Goal: Task Accomplishment & Management: Complete application form

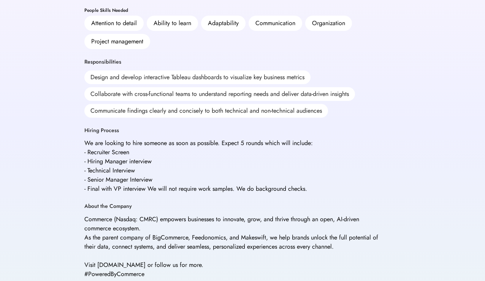
scroll to position [284, 0]
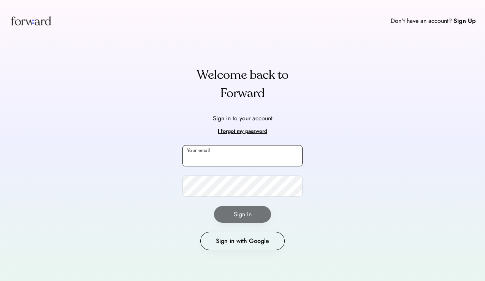
click at [220, 158] on input "email" at bounding box center [242, 155] width 120 height 21
type input "******"
click at [227, 233] on button "Sign in with Google" at bounding box center [242, 241] width 84 height 18
click at [218, 148] on input "email" at bounding box center [242, 155] width 120 height 21
type input "**********"
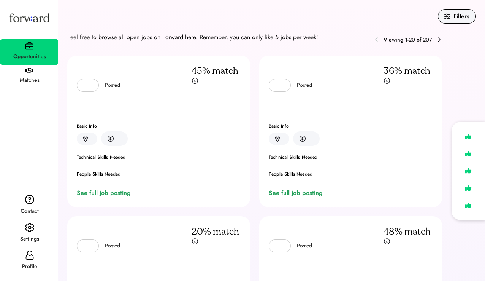
click at [29, 254] on icon at bounding box center [29, 254] width 9 height 9
select select "*****"
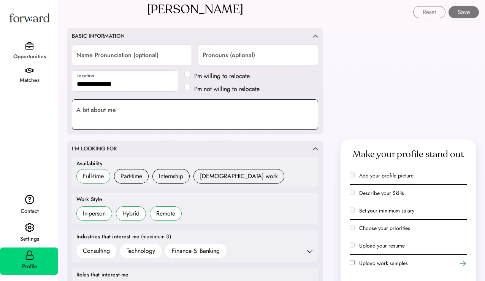
scroll to position [136, 0]
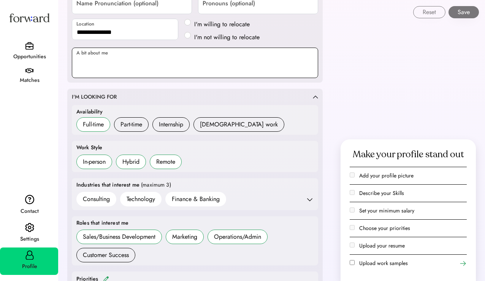
click at [166, 66] on textarea at bounding box center [195, 63] width 246 height 30
click at [194, 70] on textarea "**********" at bounding box center [195, 63] width 246 height 30
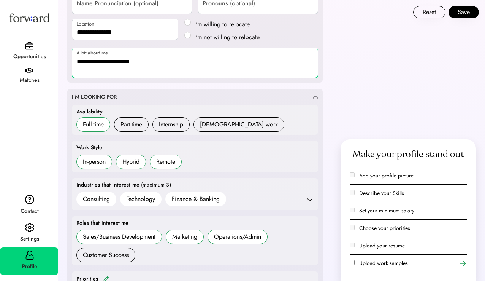
paste textarea "**********"
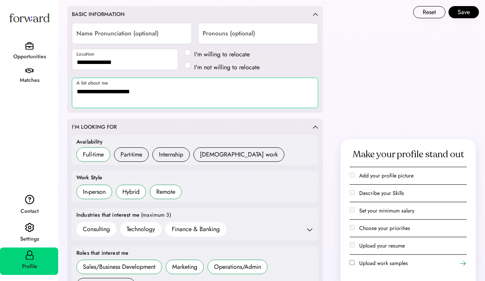
scroll to position [0, 0]
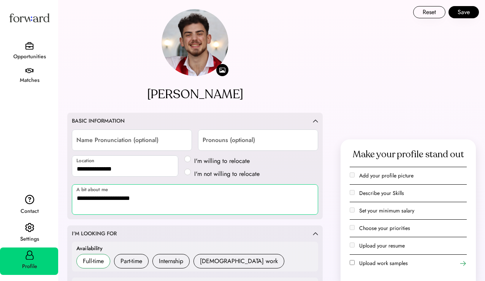
paste textarea "**"
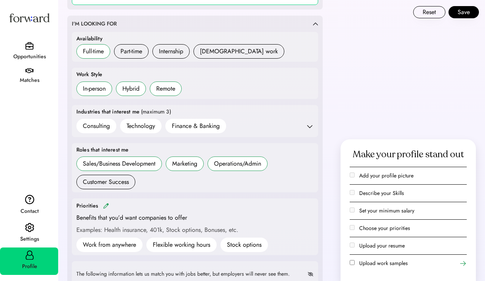
scroll to position [212, 0]
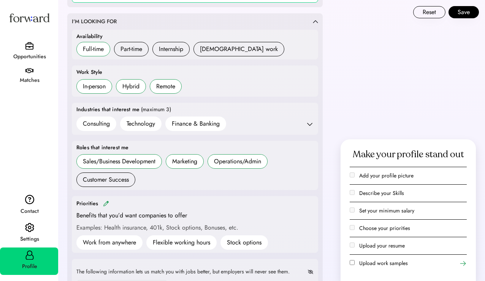
type textarea "**********"
click at [108, 90] on h6 "In-person" at bounding box center [94, 86] width 36 height 14
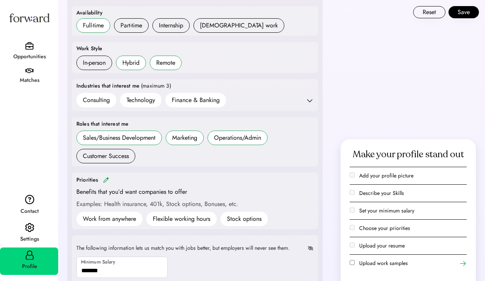
scroll to position [245, 0]
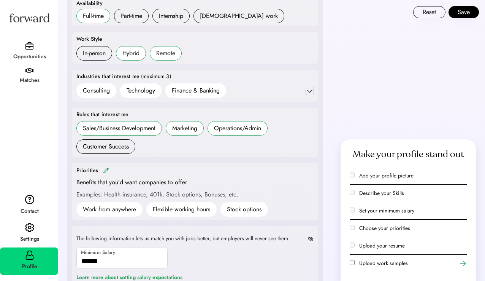
click at [309, 90] on icon at bounding box center [310, 91] width 8 height 8
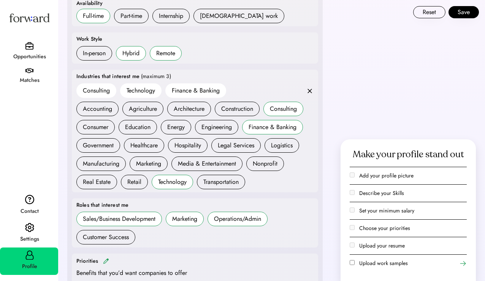
click at [106, 87] on div "Consulting" at bounding box center [96, 90] width 27 height 9
click at [99, 89] on div "Consulting" at bounding box center [96, 90] width 27 height 9
click at [311, 93] on icon at bounding box center [310, 91] width 8 height 8
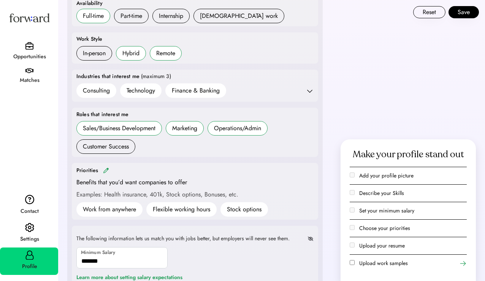
click at [314, 95] on div "Industries that interest me (maximum 3) Consulting Technology Finance & Banking…" at bounding box center [195, 86] width 246 height 32
click at [312, 92] on icon at bounding box center [310, 91] width 8 height 8
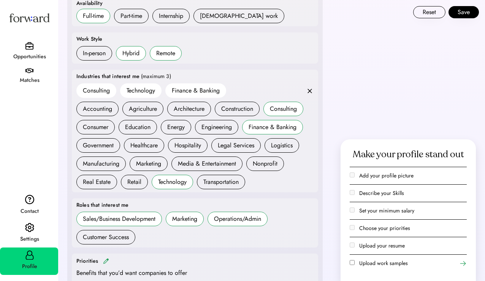
click at [279, 108] on div "Consulting" at bounding box center [283, 108] width 27 height 9
click at [275, 121] on h6 "Finance & Banking" at bounding box center [272, 127] width 61 height 14
click at [155, 168] on h6 "Marketing" at bounding box center [149, 163] width 38 height 14
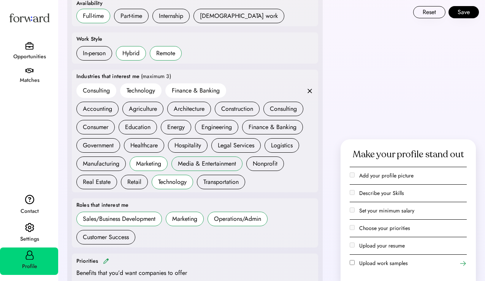
click at [194, 160] on div "Media & Entertainment" at bounding box center [207, 163] width 58 height 9
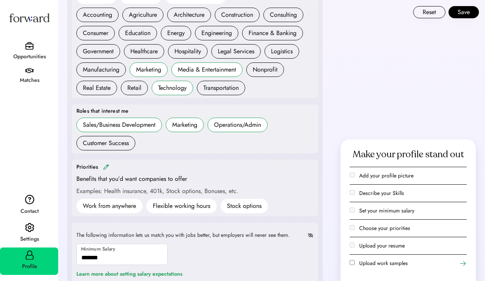
scroll to position [341, 0]
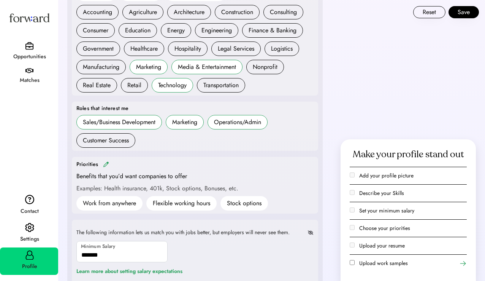
click at [147, 127] on h6 "Sales/Business Development" at bounding box center [119, 122] width 86 height 14
click at [151, 123] on div "Sales/Business Development" at bounding box center [119, 121] width 73 height 9
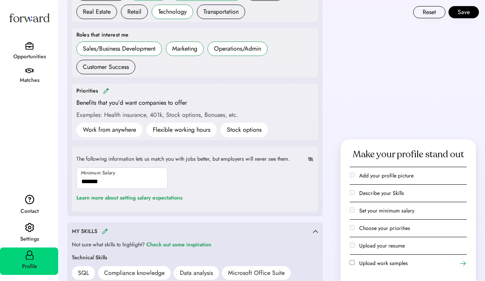
scroll to position [417, 0]
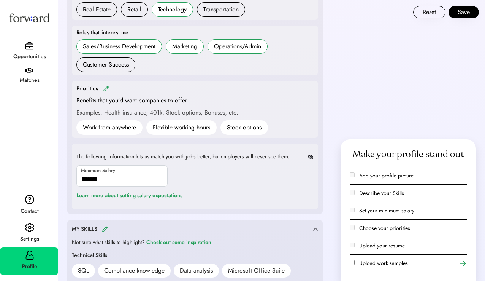
click at [104, 91] on div "Priorities" at bounding box center [194, 88] width 237 height 9
click at [104, 87] on img at bounding box center [106, 89] width 6 height 6
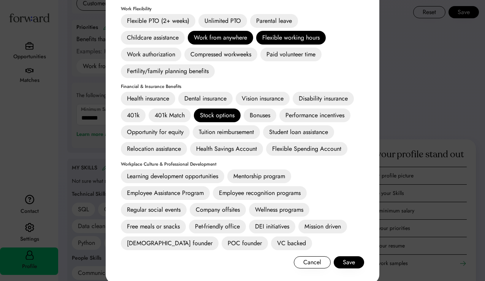
scroll to position [479, 0]
click at [254, 108] on div "Bonuses" at bounding box center [260, 115] width 33 height 14
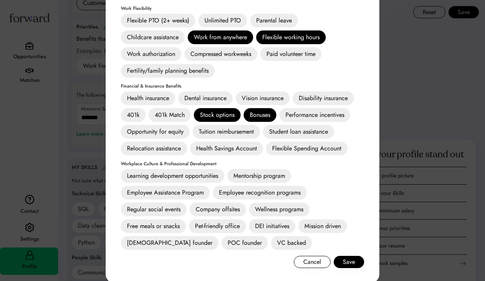
click at [222, 118] on div "Stock options" at bounding box center [217, 115] width 47 height 14
click at [346, 263] on button "Save" at bounding box center [349, 261] width 30 height 12
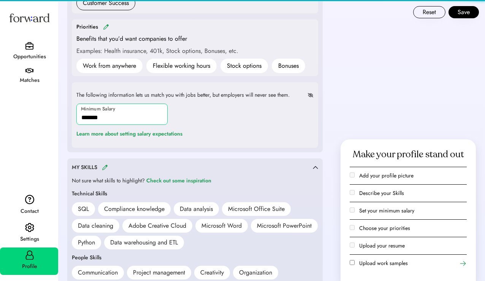
click at [149, 119] on input "input" at bounding box center [121, 113] width 91 height 21
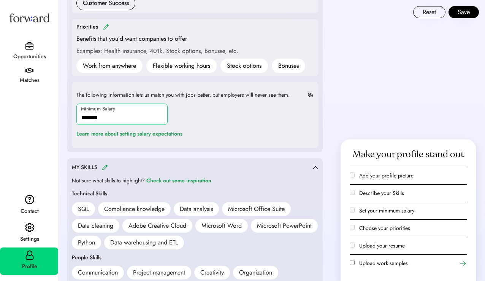
click at [149, 119] on input "input" at bounding box center [121, 113] width 91 height 21
type input "*******"
click at [241, 117] on div "The following information lets us match you with jobs better, but employers wil…" at bounding box center [195, 114] width 246 height 65
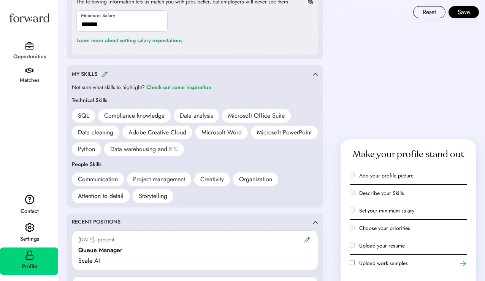
scroll to position [574, 0]
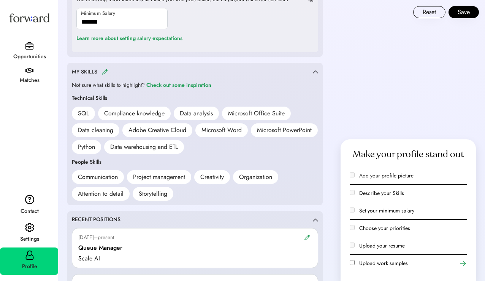
click at [104, 73] on img at bounding box center [105, 72] width 6 height 6
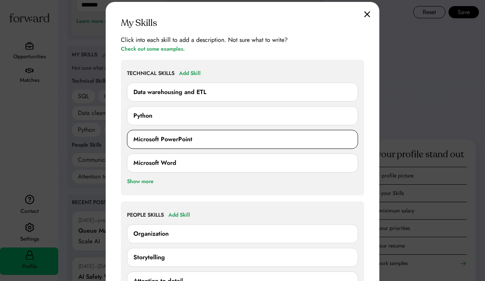
scroll to position [593, 0]
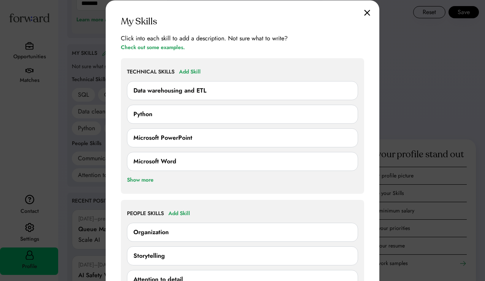
click at [197, 70] on div "Add Skill" at bounding box center [190, 71] width 22 height 9
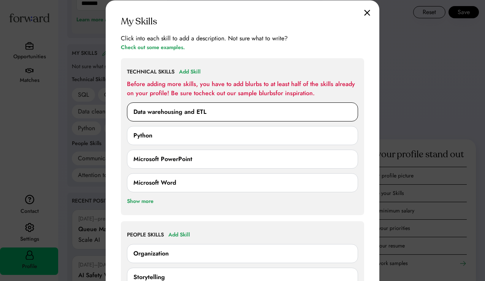
click at [194, 109] on div "Data warehousing and ETL" at bounding box center [169, 111] width 73 height 9
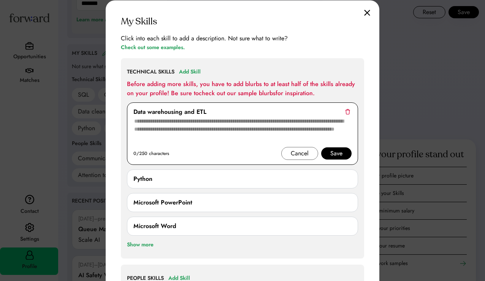
click at [289, 156] on div "Cancel" at bounding box center [299, 153] width 37 height 13
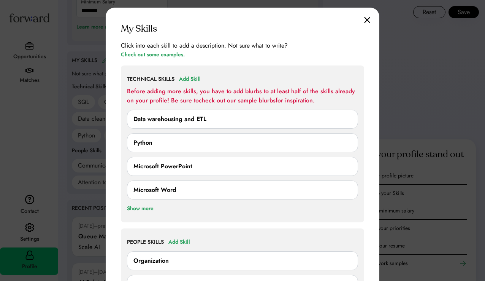
scroll to position [518, 0]
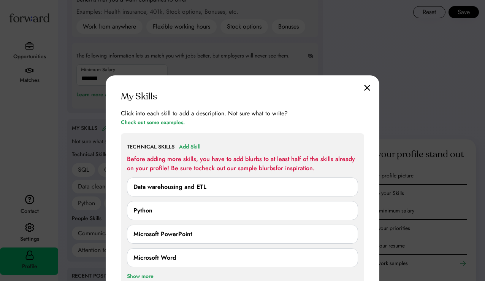
click at [368, 85] on img at bounding box center [367, 87] width 6 height 6
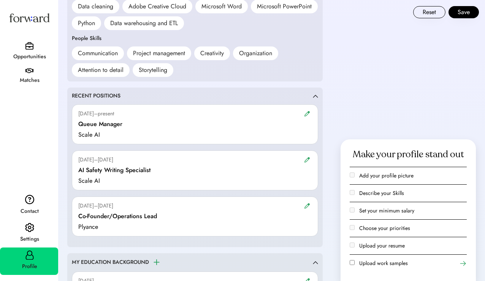
scroll to position [720, 0]
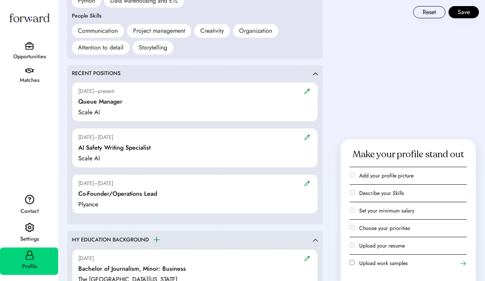
click at [306, 94] on div at bounding box center [307, 91] width 9 height 9
click at [307, 89] on img at bounding box center [307, 91] width 6 height 6
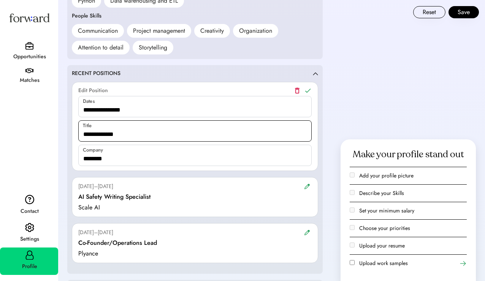
scroll to position [744, 0]
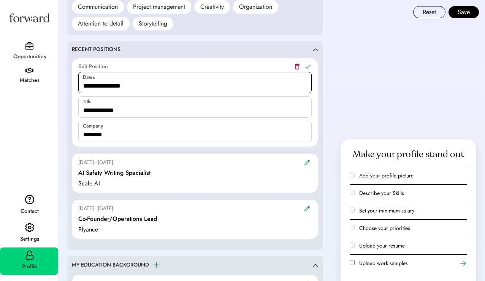
click at [136, 86] on input "input" at bounding box center [194, 82] width 233 height 21
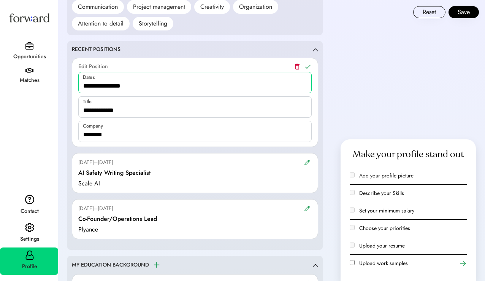
click at [136, 86] on input "input" at bounding box center [194, 82] width 233 height 21
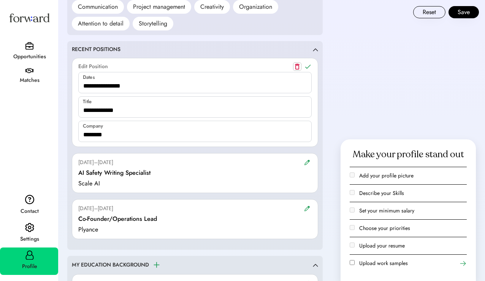
click at [296, 68] on use at bounding box center [297, 67] width 5 height 6
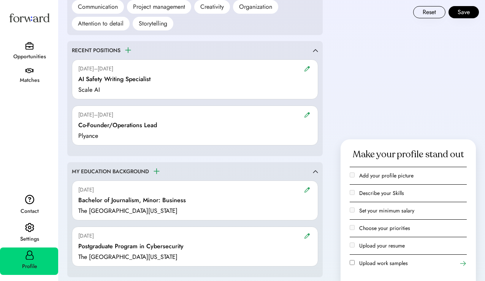
click at [308, 114] on img at bounding box center [307, 115] width 6 height 6
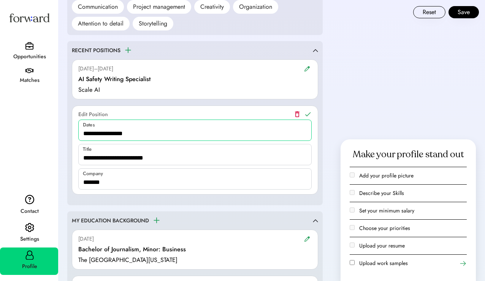
click at [129, 130] on input "input" at bounding box center [194, 129] width 233 height 21
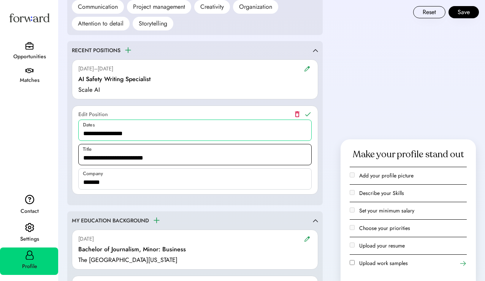
click at [104, 182] on input "input" at bounding box center [194, 178] width 233 height 21
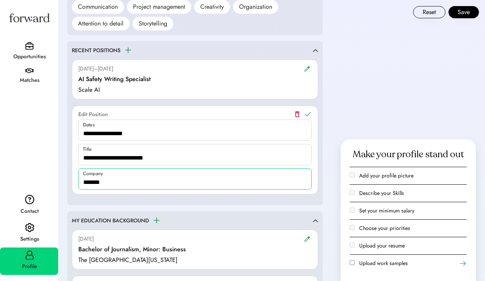
click at [104, 182] on input "input" at bounding box center [194, 178] width 233 height 21
type input "*"
type input "********"
click at [125, 160] on input "input" at bounding box center [194, 154] width 233 height 21
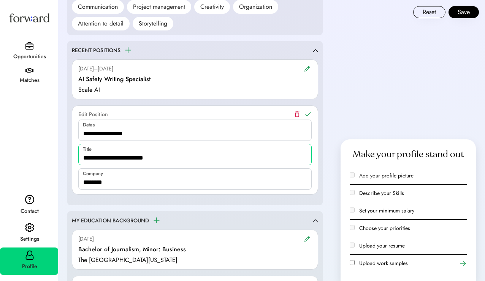
click at [125, 160] on input "input" at bounding box center [194, 154] width 233 height 21
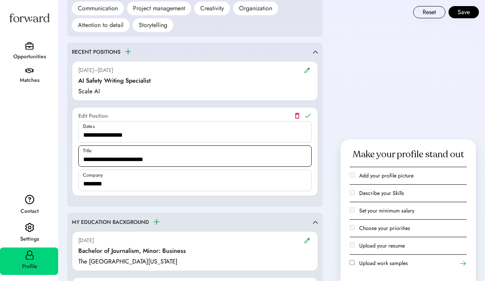
scroll to position [764, 0]
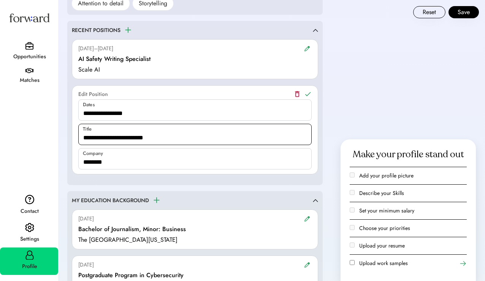
click at [143, 135] on input "input" at bounding box center [194, 134] width 233 height 21
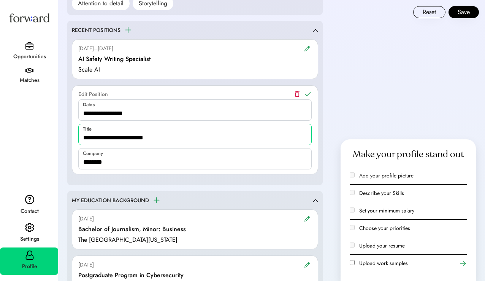
click at [143, 135] on input "input" at bounding box center [194, 134] width 233 height 21
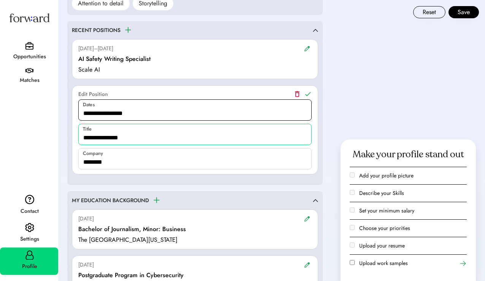
type input "**********"
click at [143, 115] on input "input" at bounding box center [194, 109] width 233 height 21
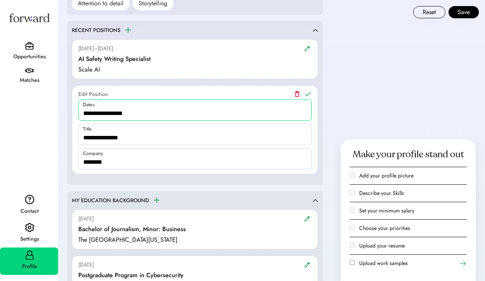
click at [84, 111] on input "input" at bounding box center [194, 109] width 233 height 21
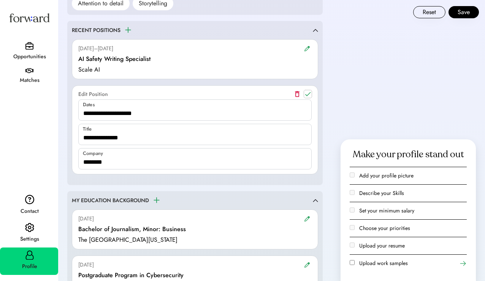
click at [308, 92] on icon at bounding box center [308, 94] width 8 height 8
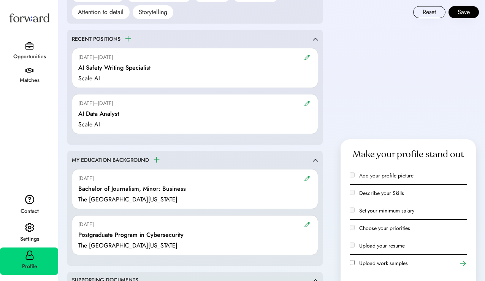
scroll to position [753, 0]
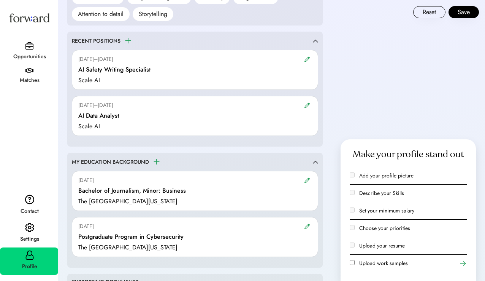
click at [307, 104] on img at bounding box center [307, 105] width 6 height 6
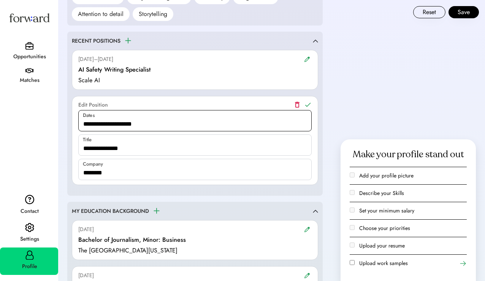
click at [103, 123] on input "input" at bounding box center [194, 120] width 233 height 21
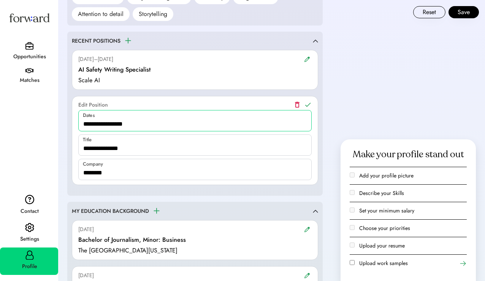
type input "**********"
click at [311, 108] on div at bounding box center [302, 105] width 18 height 8
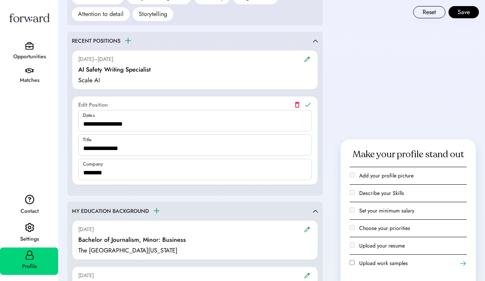
click at [311, 107] on icon at bounding box center [308, 105] width 8 height 8
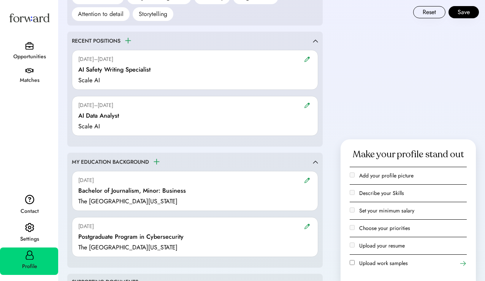
click at [309, 62] on img at bounding box center [307, 59] width 6 height 6
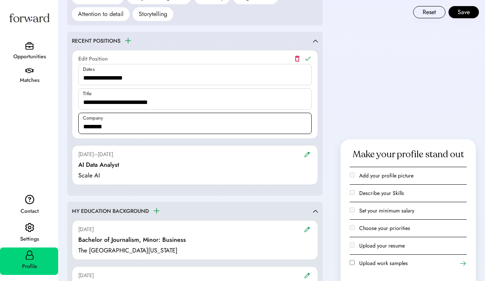
click at [134, 128] on input "input" at bounding box center [194, 123] width 233 height 21
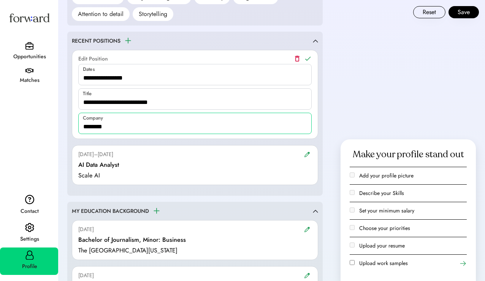
click at [134, 128] on input "input" at bounding box center [194, 123] width 233 height 21
type input "******"
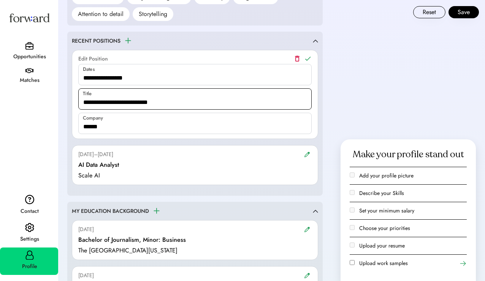
click at [145, 98] on input "input" at bounding box center [194, 98] width 233 height 21
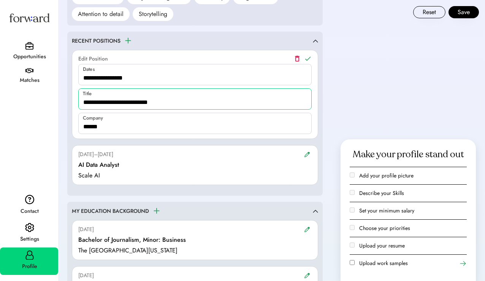
click at [145, 98] on input "input" at bounding box center [194, 98] width 233 height 21
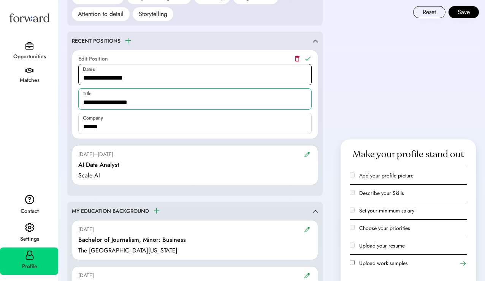
type input "**********"
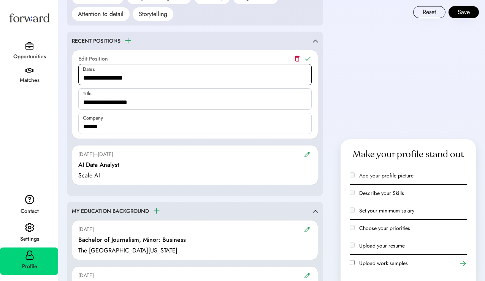
click at [88, 78] on input "input" at bounding box center [194, 74] width 233 height 21
type input "**********"
click at [312, 58] on div "Jan 2024–Jun 2024 Edit Position AI Safety Writing Specialist Scale AI Dates Tit…" at bounding box center [195, 94] width 246 height 89
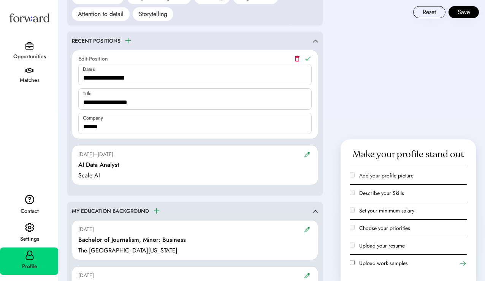
click at [311, 58] on icon at bounding box center [308, 59] width 8 height 8
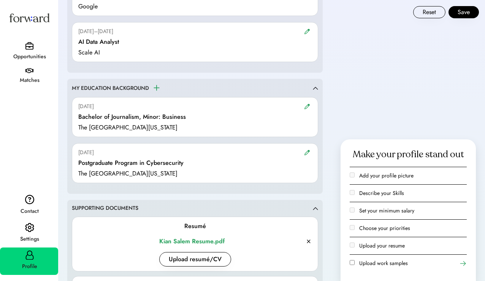
scroll to position [834, 0]
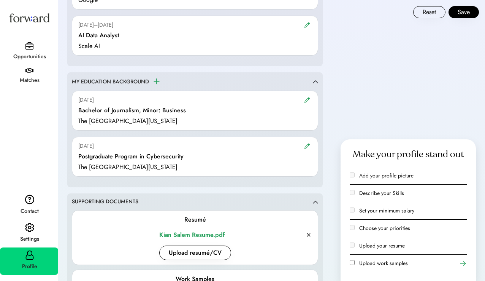
click at [305, 146] on img at bounding box center [307, 146] width 6 height 6
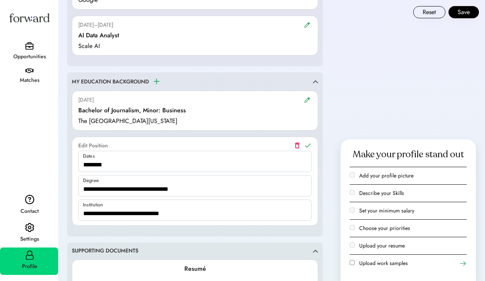
click at [298, 147] on icon at bounding box center [297, 145] width 8 height 8
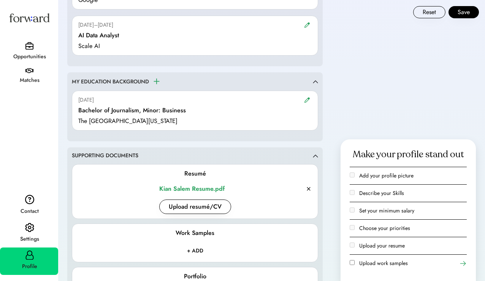
click at [306, 102] on img at bounding box center [307, 100] width 6 height 6
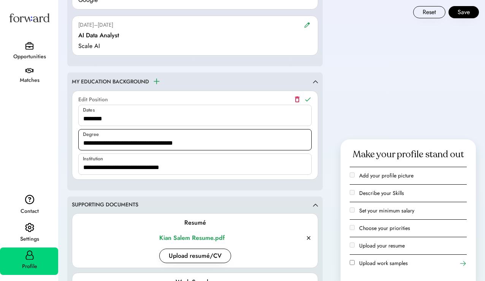
click at [263, 141] on input "input" at bounding box center [194, 139] width 233 height 21
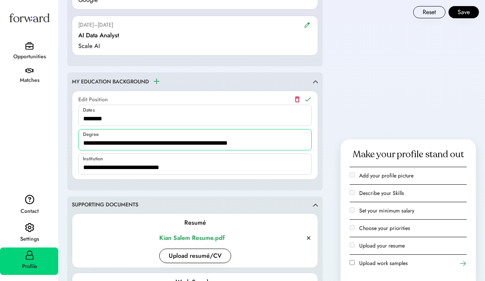
type input "**********"
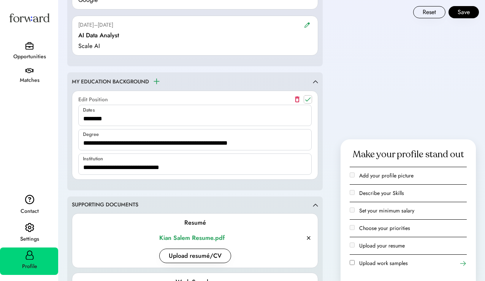
click at [310, 97] on use at bounding box center [308, 99] width 6 height 4
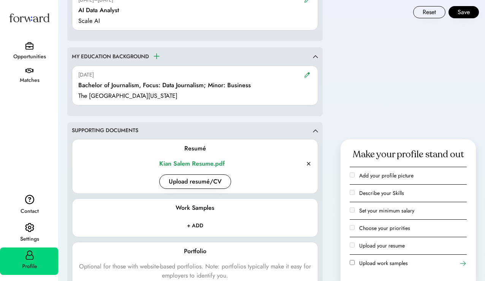
scroll to position [899, 0]
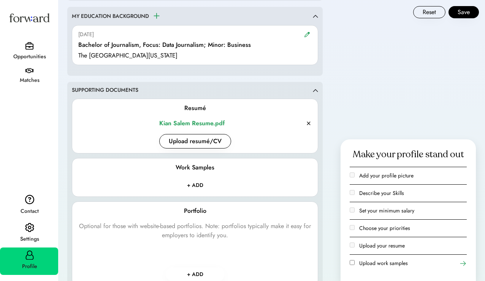
click at [309, 122] on icon at bounding box center [309, 123] width 6 height 6
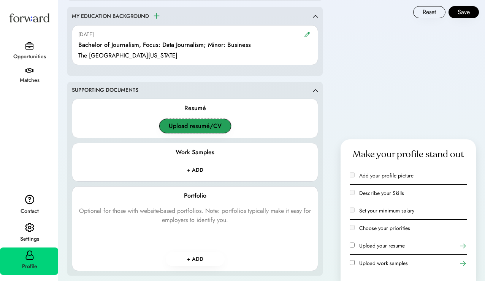
click at [213, 121] on button "Upload resumé/CV" at bounding box center [195, 126] width 72 height 14
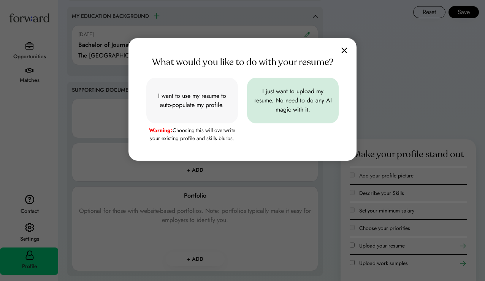
click at [281, 108] on input "file" at bounding box center [293, 101] width 92 height 46
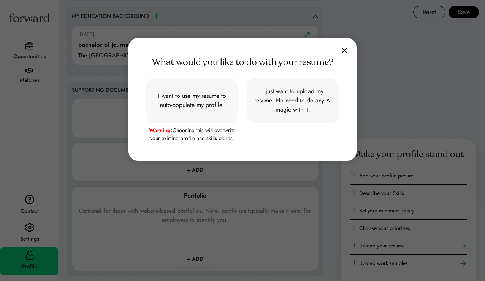
type input "**********"
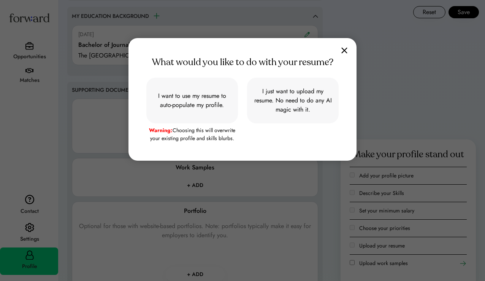
click at [346, 49] on img at bounding box center [344, 50] width 6 height 6
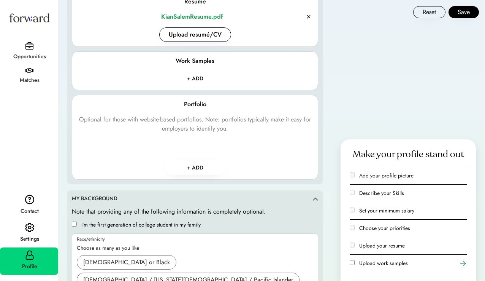
scroll to position [1010, 0]
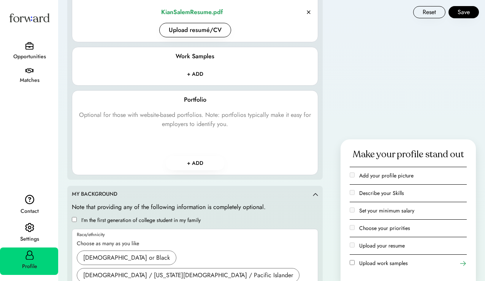
click at [196, 165] on button "+ ADD" at bounding box center [195, 163] width 59 height 14
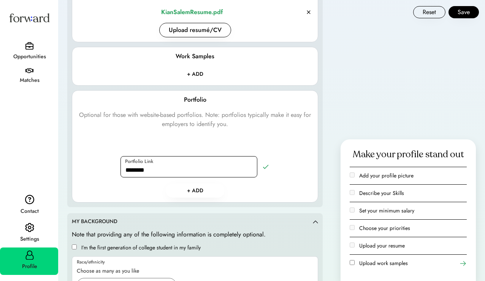
click at [194, 165] on input "input" at bounding box center [189, 166] width 137 height 21
click at [197, 165] on input "input" at bounding box center [189, 166] width 137 height 21
paste input "**********"
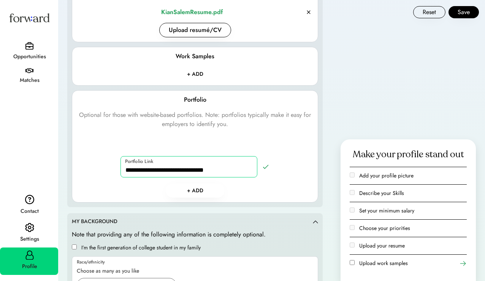
click at [144, 168] on input "input" at bounding box center [189, 166] width 137 height 21
click at [221, 167] on input "input" at bounding box center [189, 166] width 137 height 21
type input "**********"
click at [197, 188] on button "+ ADD" at bounding box center [195, 190] width 59 height 14
click at [266, 166] on icon at bounding box center [266, 167] width 8 height 8
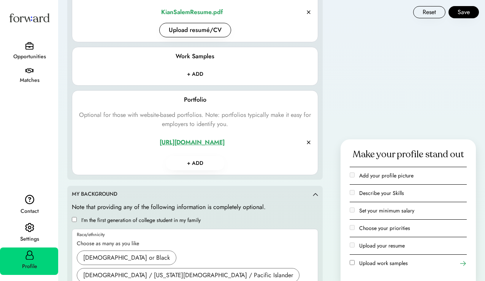
click at [216, 142] on div "https://www.kiansalem.com" at bounding box center [191, 142] width 227 height 9
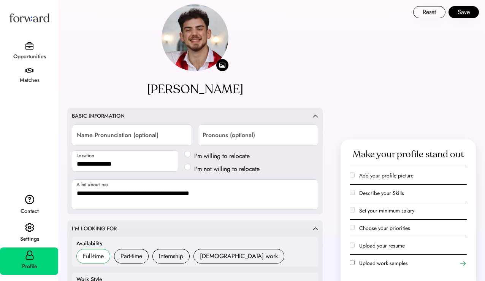
scroll to position [0, 0]
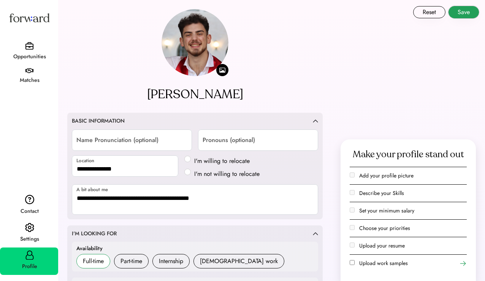
click at [469, 12] on button "Save" at bounding box center [464, 12] width 30 height 12
select select "*****"
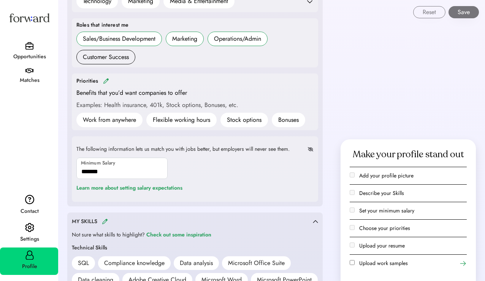
scroll to position [444, 0]
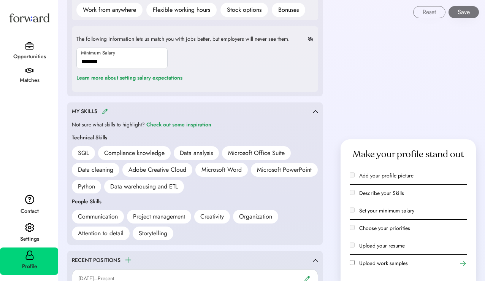
click at [32, 49] on img at bounding box center [29, 46] width 8 height 8
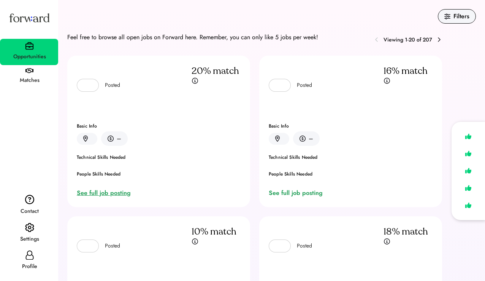
click at [106, 194] on div "See full job posting" at bounding box center [105, 192] width 57 height 9
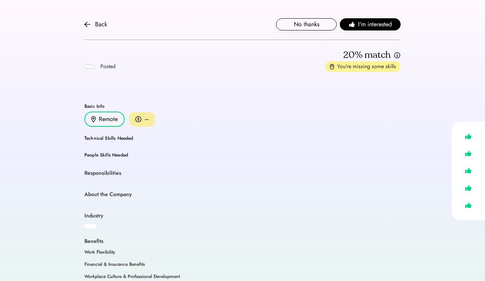
scroll to position [24, 0]
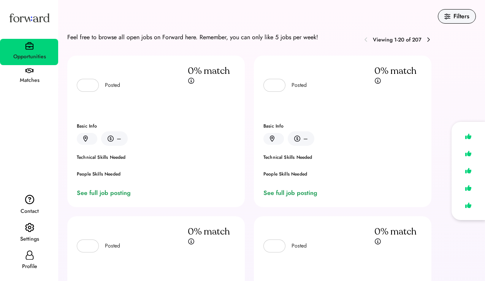
click at [34, 76] on div "Matches" at bounding box center [29, 80] width 57 height 9
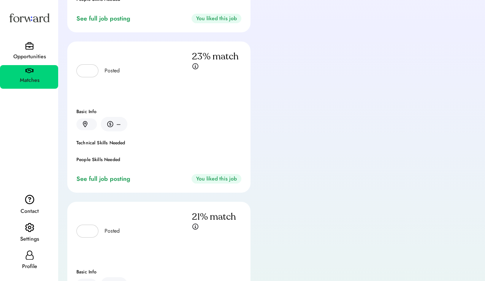
scroll to position [399, 0]
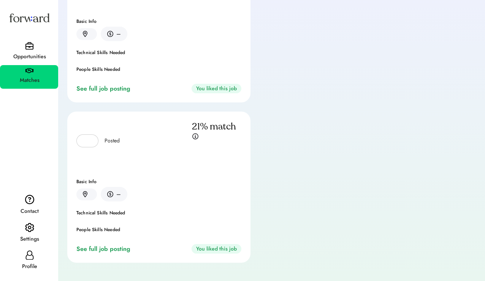
click at [35, 48] on div "Opportunities" at bounding box center [29, 52] width 58 height 26
